Goal: Task Accomplishment & Management: Complete application form

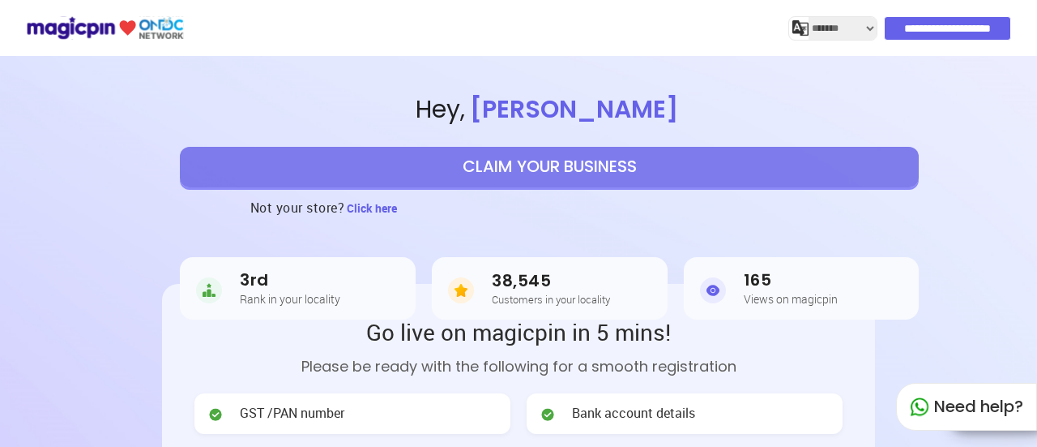
select select "*******"
click at [491, 158] on button "CLAIM YOUR BUSINESS" at bounding box center [549, 167] width 739 height 41
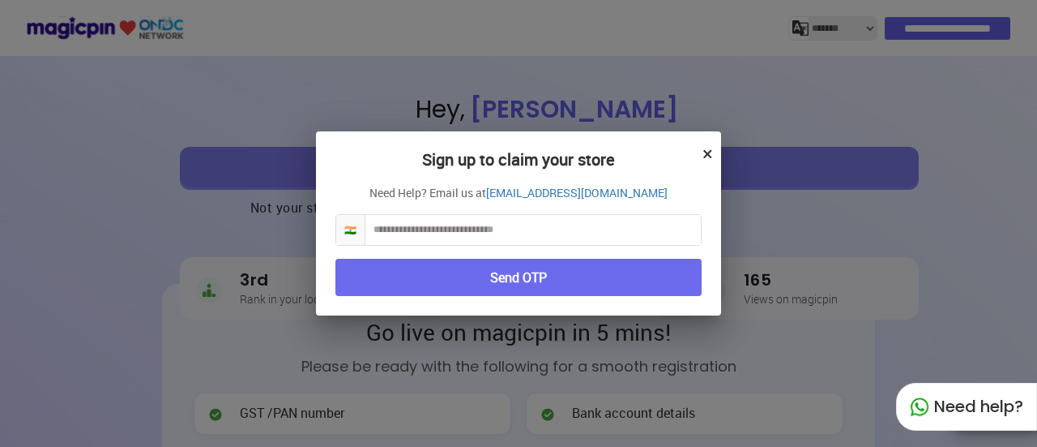
click at [418, 229] on input "text" at bounding box center [534, 230] width 336 height 30
type input "**********"
click at [451, 263] on button "Send OTP" at bounding box center [519, 278] width 366 height 38
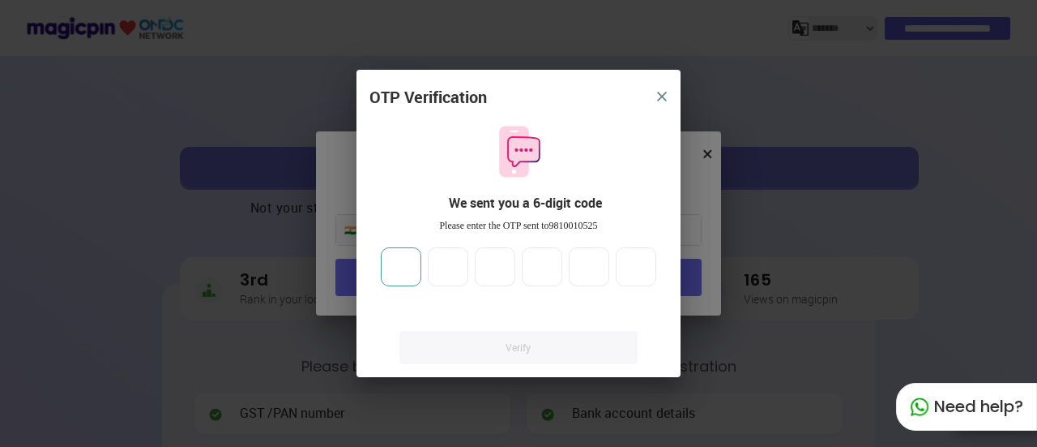
click at [397, 267] on input "number" at bounding box center [401, 266] width 41 height 39
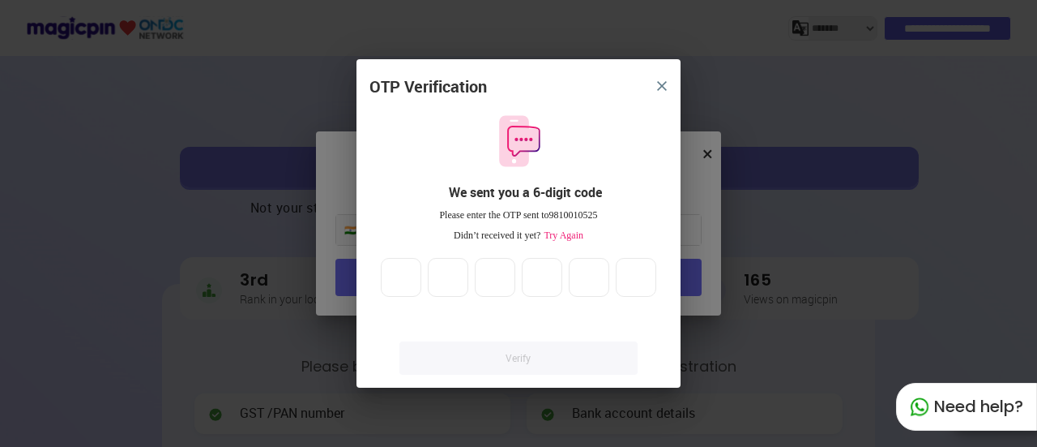
click at [572, 238] on span "Try Again" at bounding box center [562, 234] width 43 height 11
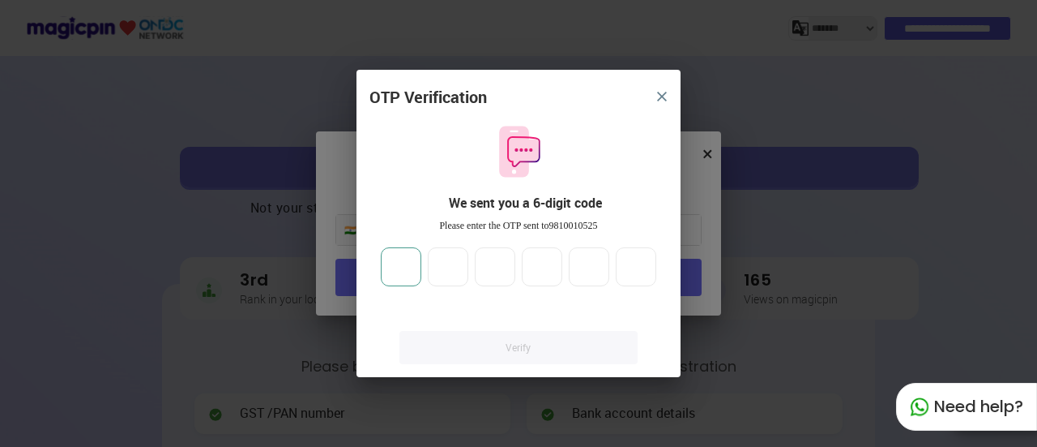
click at [392, 266] on input "number" at bounding box center [401, 266] width 41 height 39
type input "*"
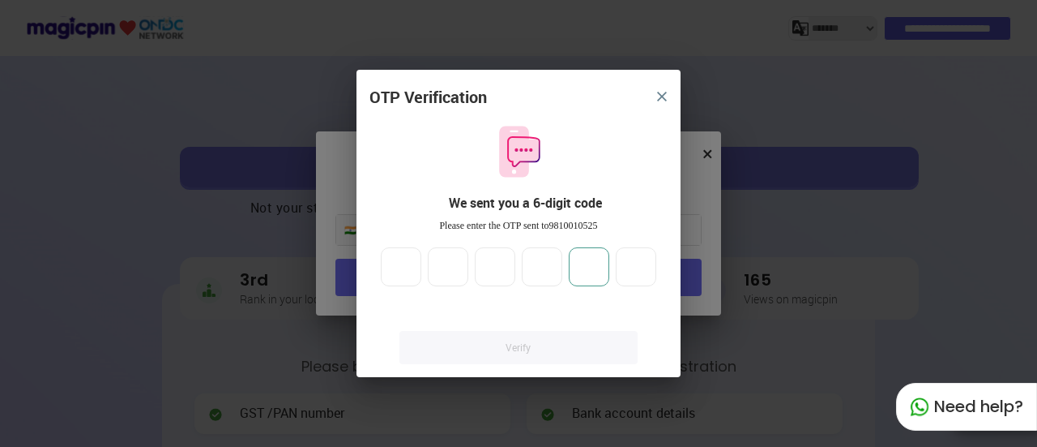
type input "*"
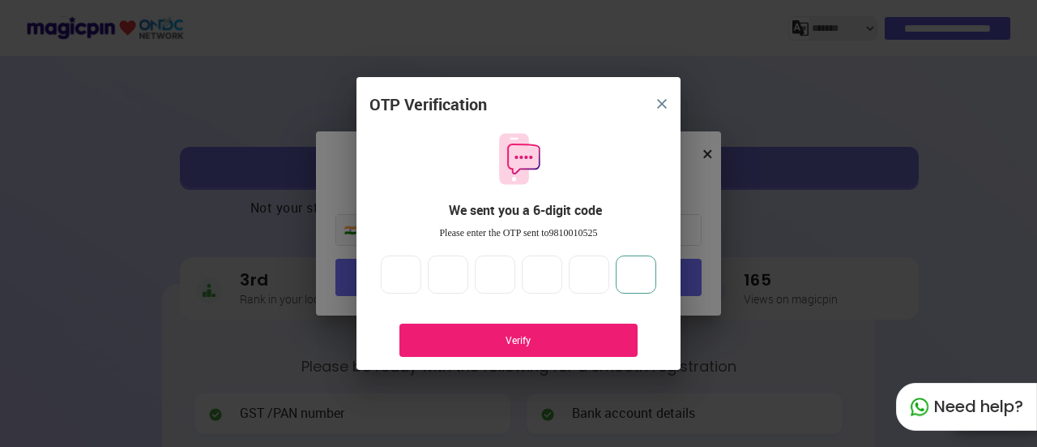
type input "*"
click at [465, 325] on div "Verify" at bounding box center [519, 339] width 238 height 33
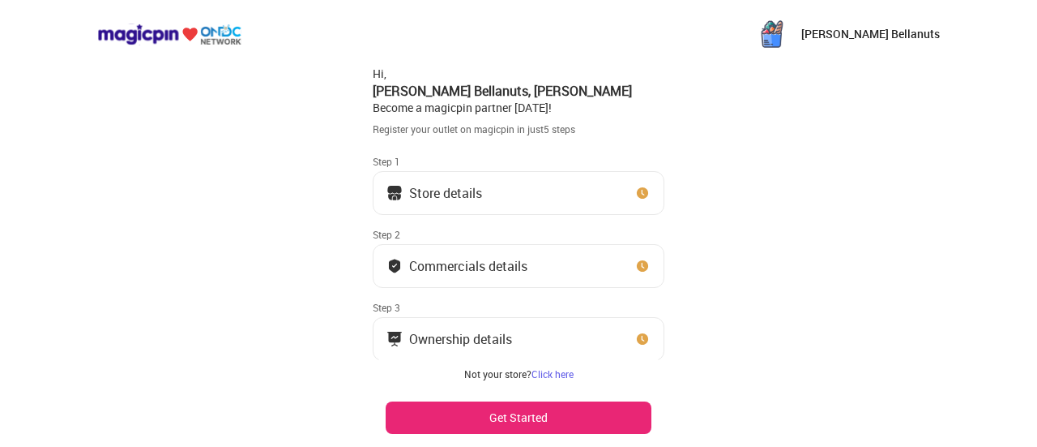
click at [490, 187] on button "Store details" at bounding box center [519, 193] width 292 height 44
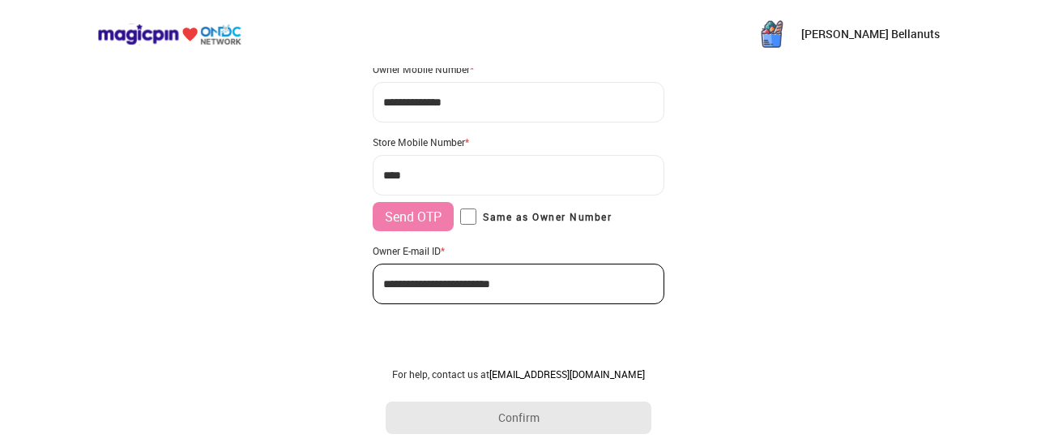
scroll to position [195, 0]
type input "**********"
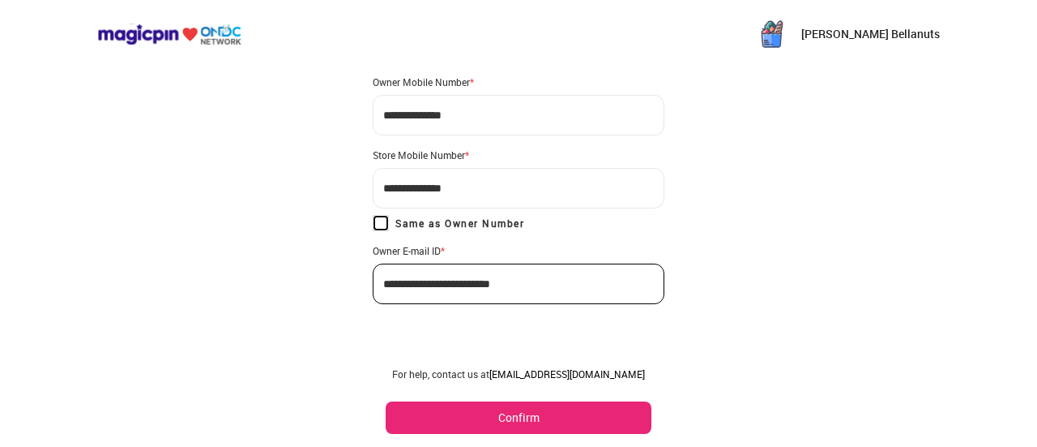
scroll to position [0, 0]
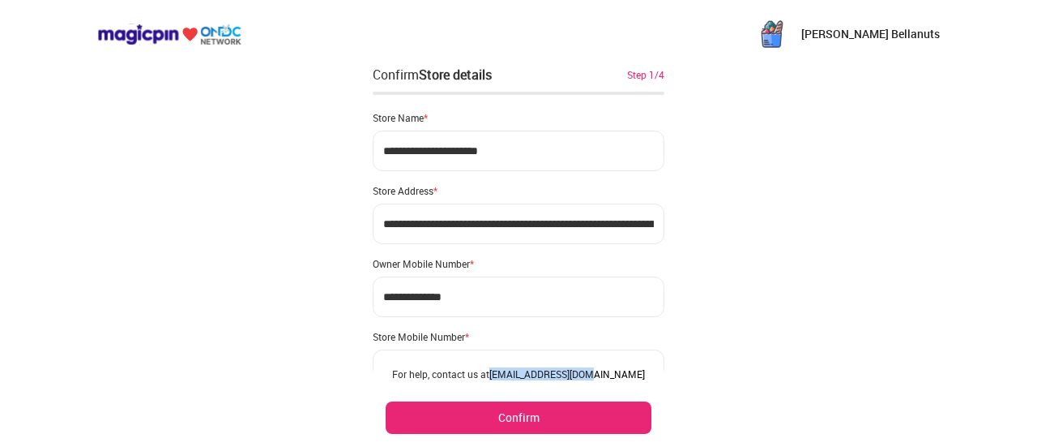
drag, startPoint x: 521, startPoint y: 374, endPoint x: 614, endPoint y: 377, distance: 92.4
click at [614, 377] on div "For help, contact us at partner@magicpin.in" at bounding box center [519, 373] width 266 height 13
copy div "[EMAIL_ADDRESS][DOMAIN_NAME]"
